Goal: Information Seeking & Learning: Learn about a topic

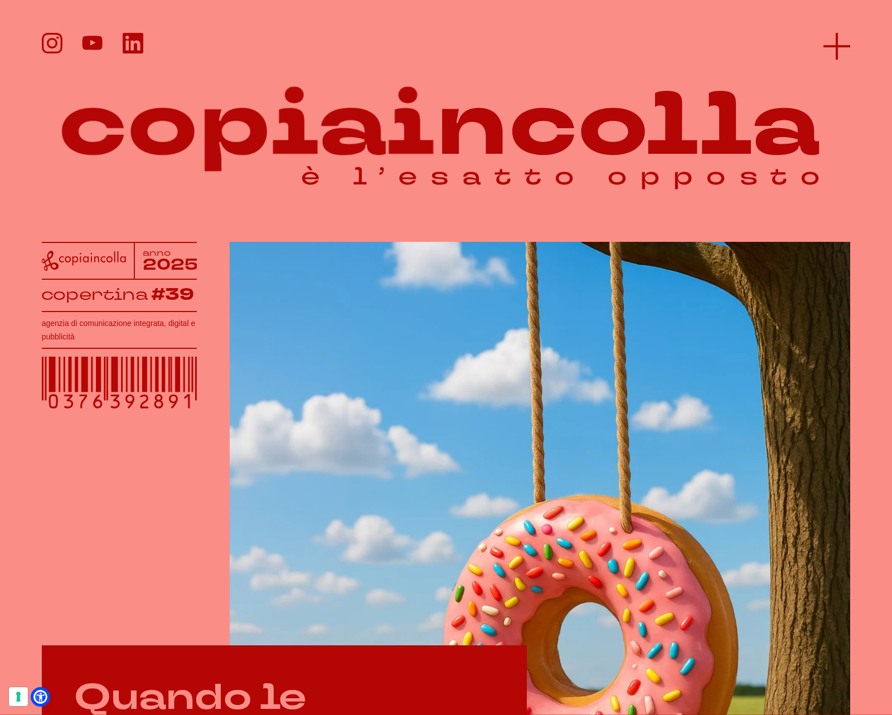
click at [848, 46] on line at bounding box center [837, 46] width 27 height 0
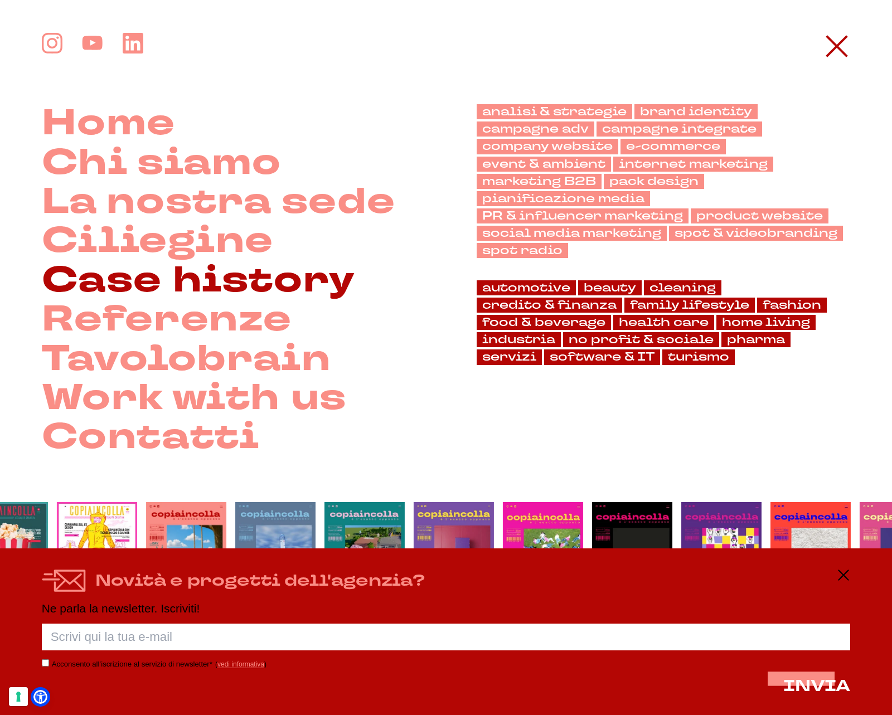
click at [113, 301] on link "Case history" at bounding box center [199, 281] width 314 height 39
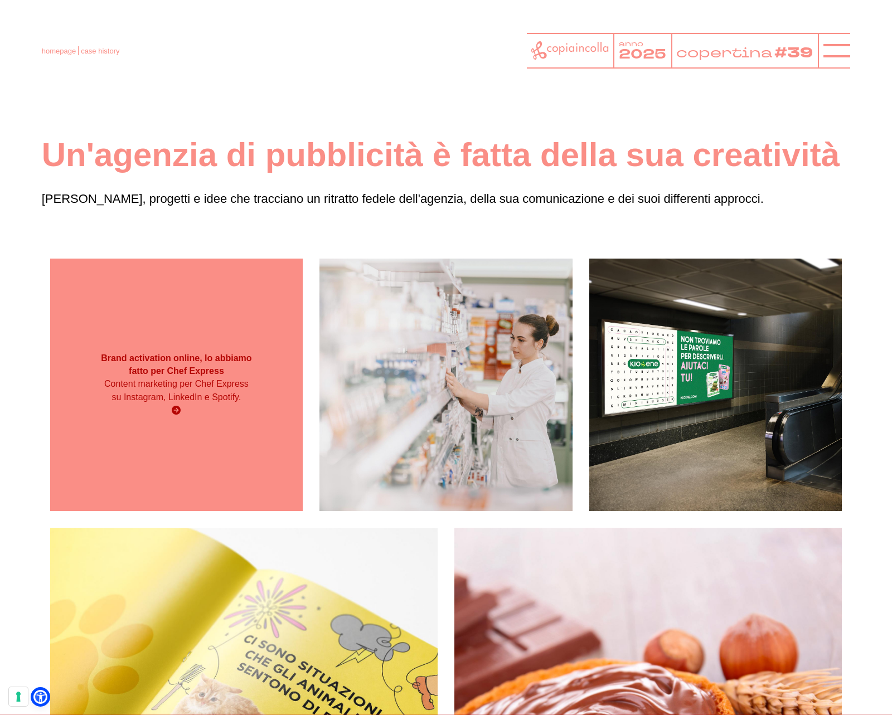
click at [180, 380] on p "Content marketing per Chef Express su Instagram, LinkedIn e Spotify." at bounding box center [176, 390] width 152 height 27
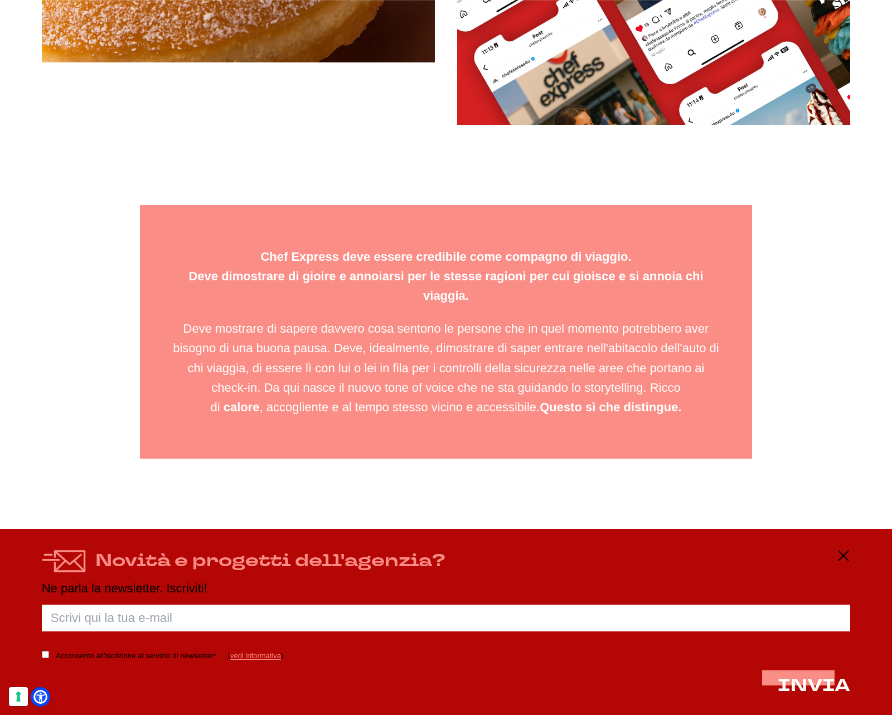
scroll to position [2247, 0]
click at [836, 553] on div "Novità e progetti dell'agenzia?" at bounding box center [446, 561] width 809 height 24
click at [841, 554] on icon at bounding box center [843, 555] width 13 height 13
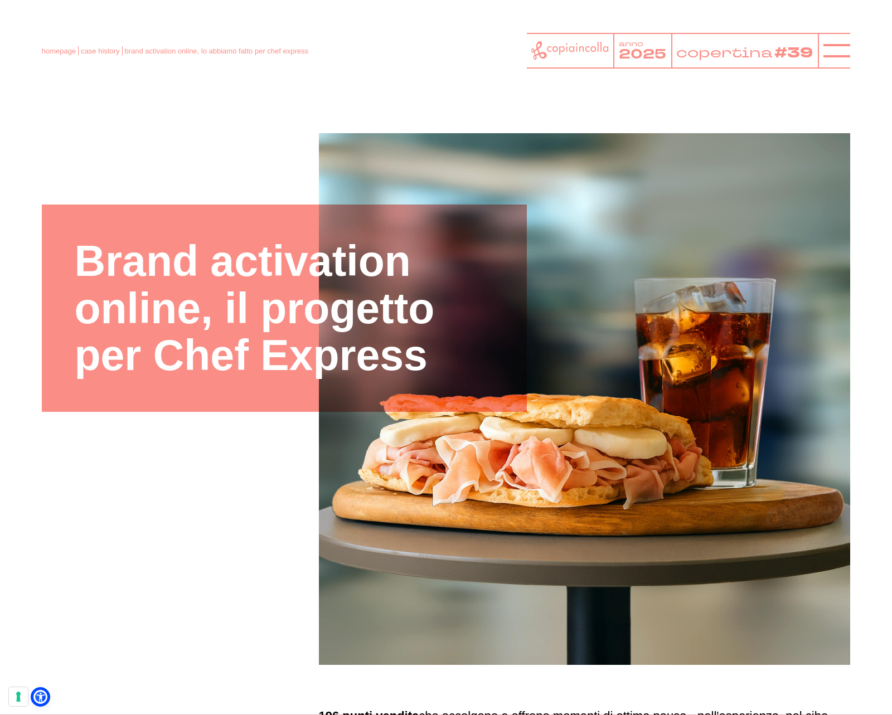
scroll to position [0, 0]
